Goal: Information Seeking & Learning: Learn about a topic

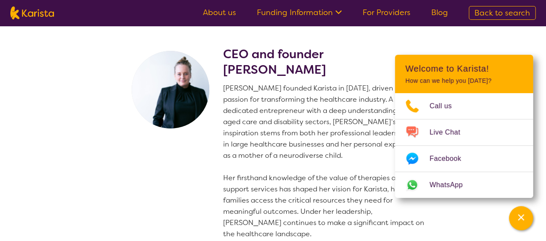
click at [220, 12] on link "About us" at bounding box center [219, 12] width 33 height 10
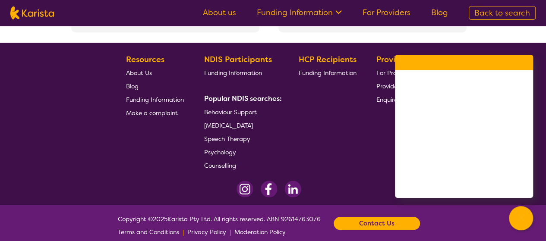
scroll to position [1996, 0]
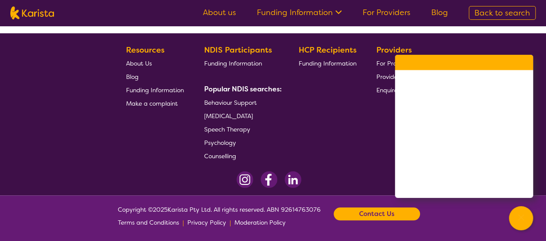
drag, startPoint x: 552, startPoint y: 4, endPoint x: 56, endPoint y: 72, distance: 500.5
click at [56, 72] on footer "Resources About Us Blog Funding Information Make a complaint NDIS Participants …" at bounding box center [273, 114] width 546 height 162
